Goal: Ask a question: Seek information or help from site administrators or community

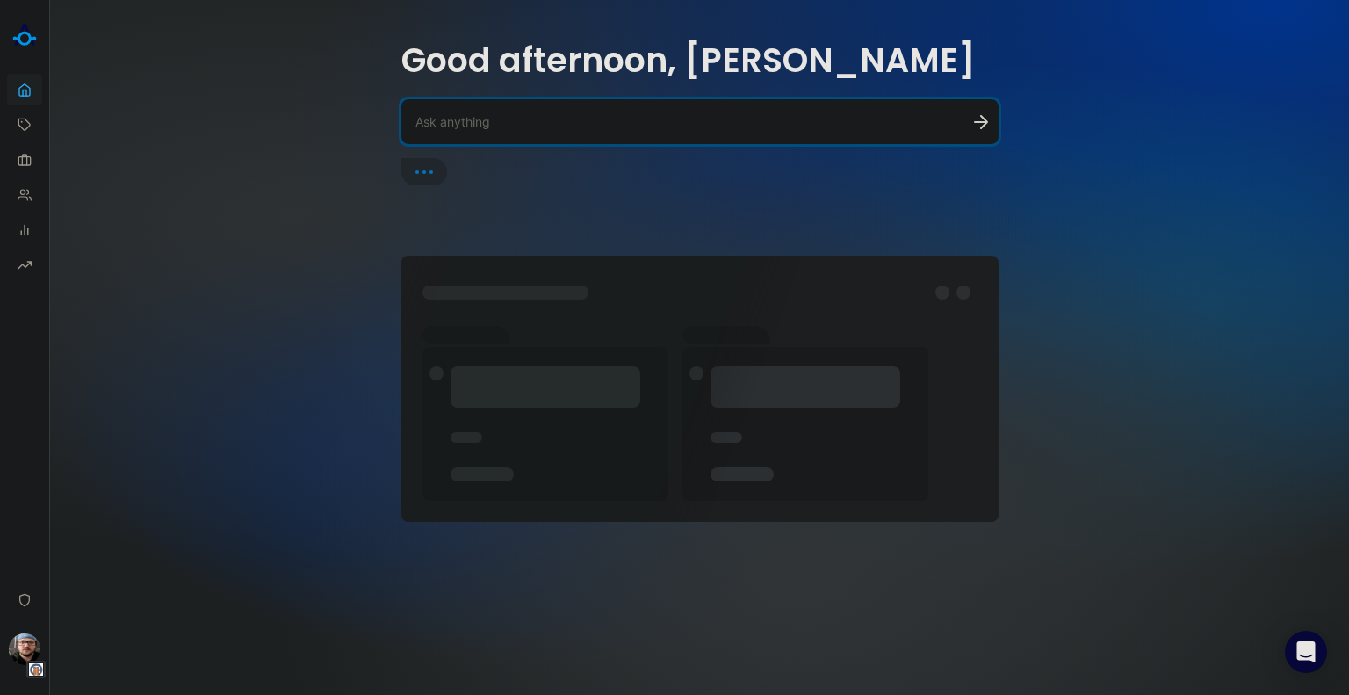
click at [453, 110] on div at bounding box center [699, 121] width 597 height 45
click at [474, 117] on textarea at bounding box center [679, 121] width 527 height 17
paste textarea "Will this SSO setup allow ITPipes to pass the authentication off to the ArcGIS …"
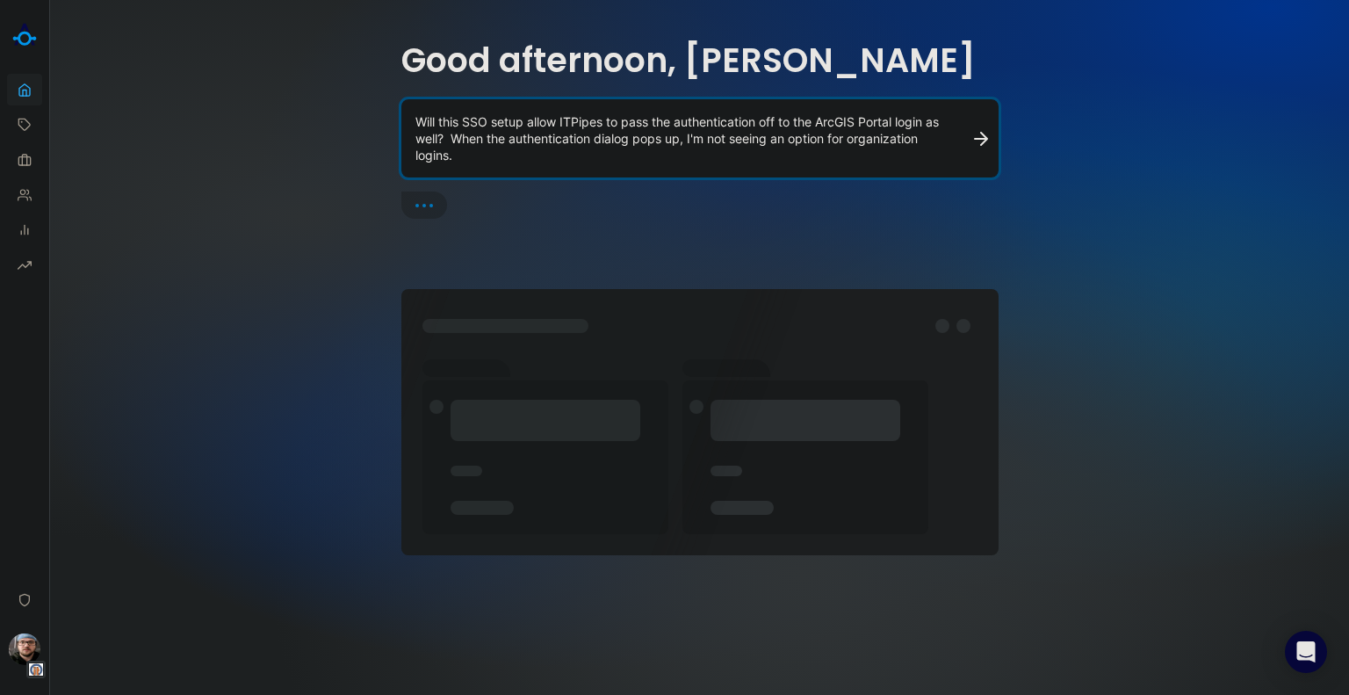
type textarea "Will this SSO setup allow ITPipes to pass the authentication off to the ArcGIS …"
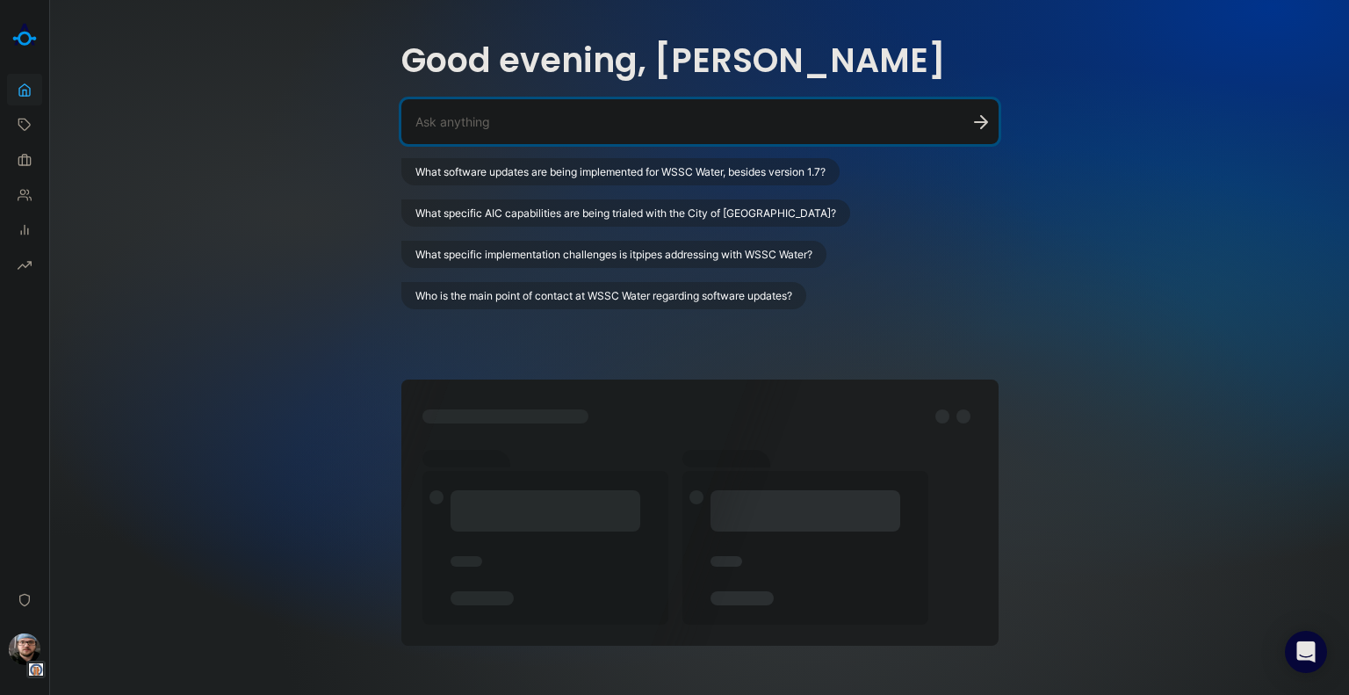
click at [494, 117] on textarea at bounding box center [679, 121] width 527 height 17
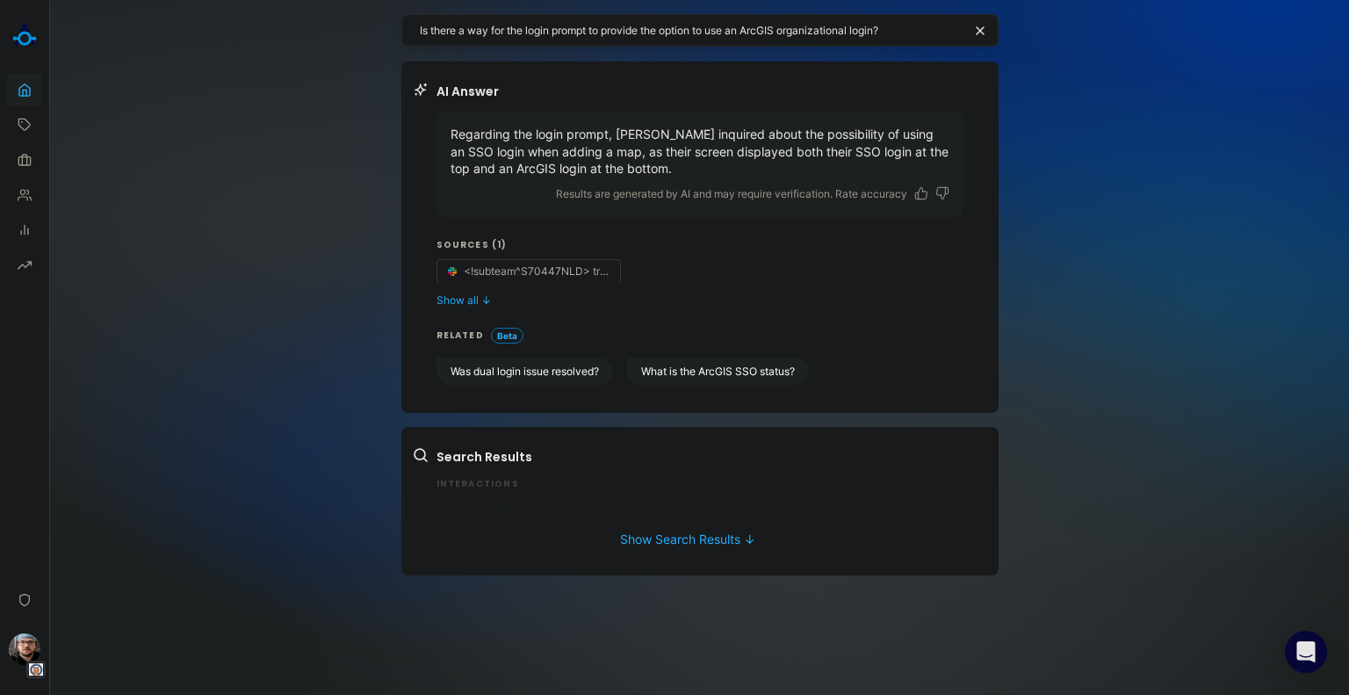
click at [474, 489] on div "Search Results Interactions Last 3 Months Apps Topics Organizations People 0 Re…" at bounding box center [700, 481] width 527 height 66
click at [478, 474] on div "Search Results Interactions Last 3 Months Apps Topics Organizations People 0 Re…" at bounding box center [700, 481] width 527 height 66
click at [420, 27] on textarea "Is there a way for the login prompt to provide the option to use an ArcGIS orga…" at bounding box center [691, 30] width 543 height 17
type textarea "in web Is there a way for the login prompt to provide the option to use an ArcG…"
